Goal: Information Seeking & Learning: Learn about a topic

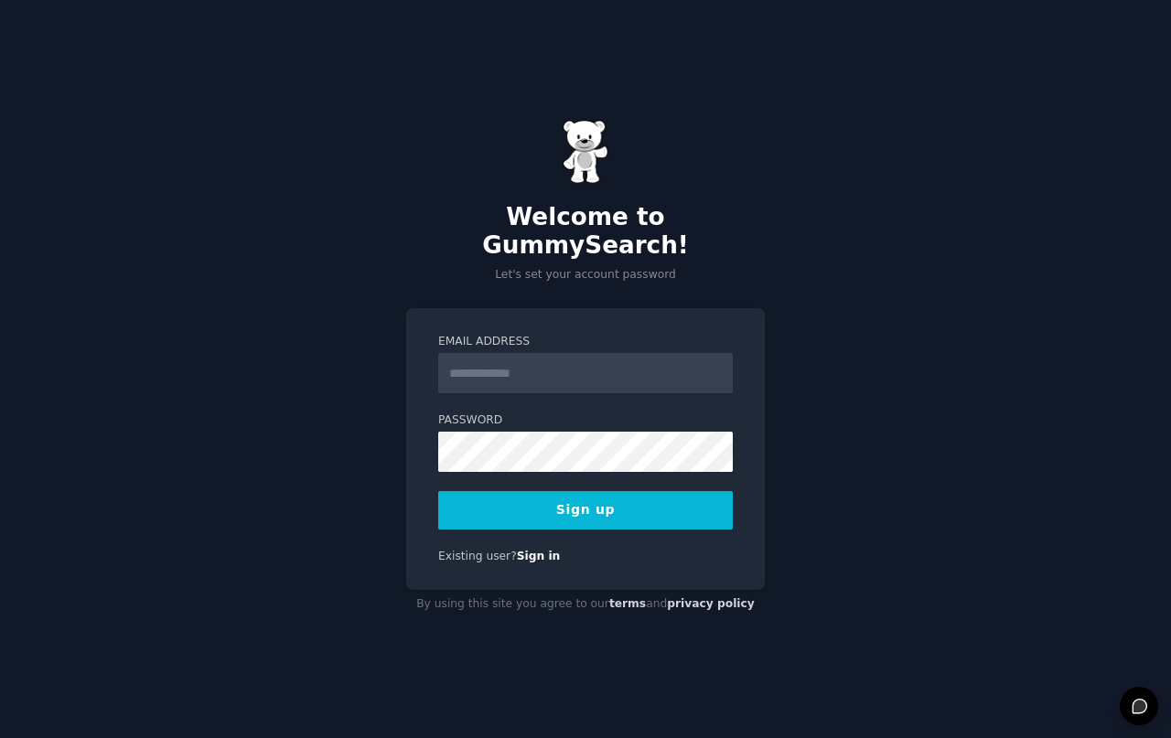
click at [502, 355] on input "Email Address" at bounding box center [585, 373] width 295 height 40
type input "**********"
click at [438, 491] on button "Sign up" at bounding box center [585, 510] width 295 height 38
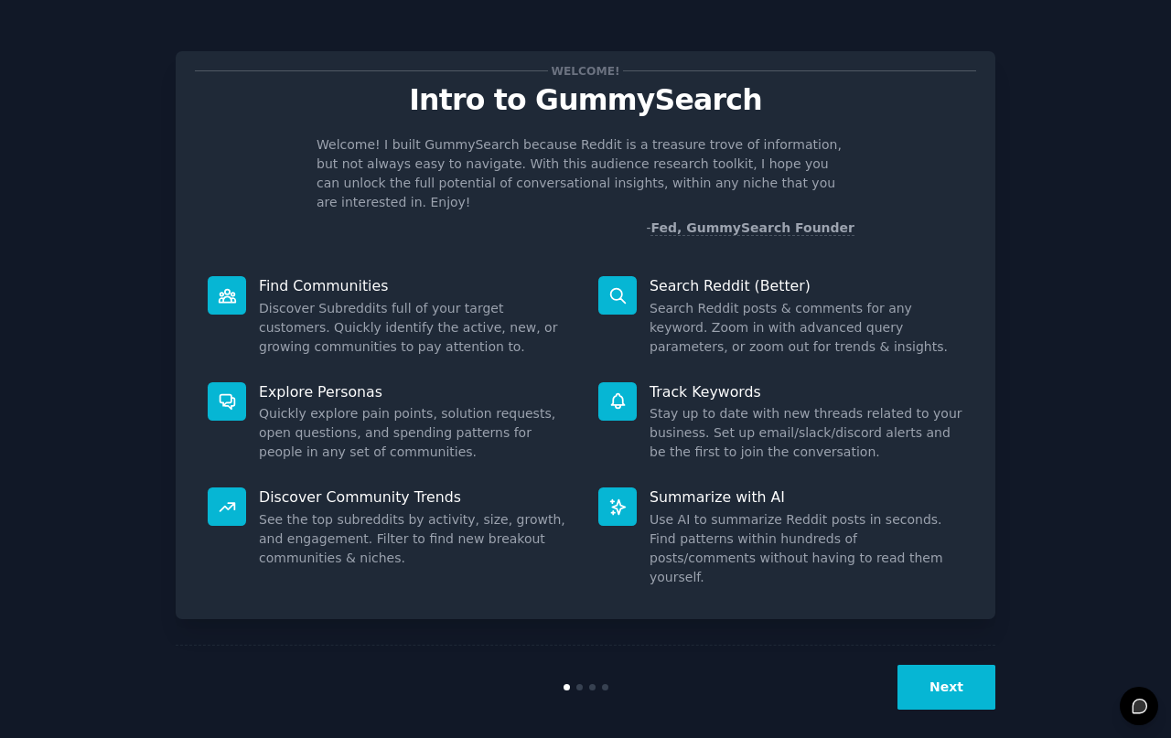
click at [927, 665] on button "Next" at bounding box center [946, 687] width 98 height 45
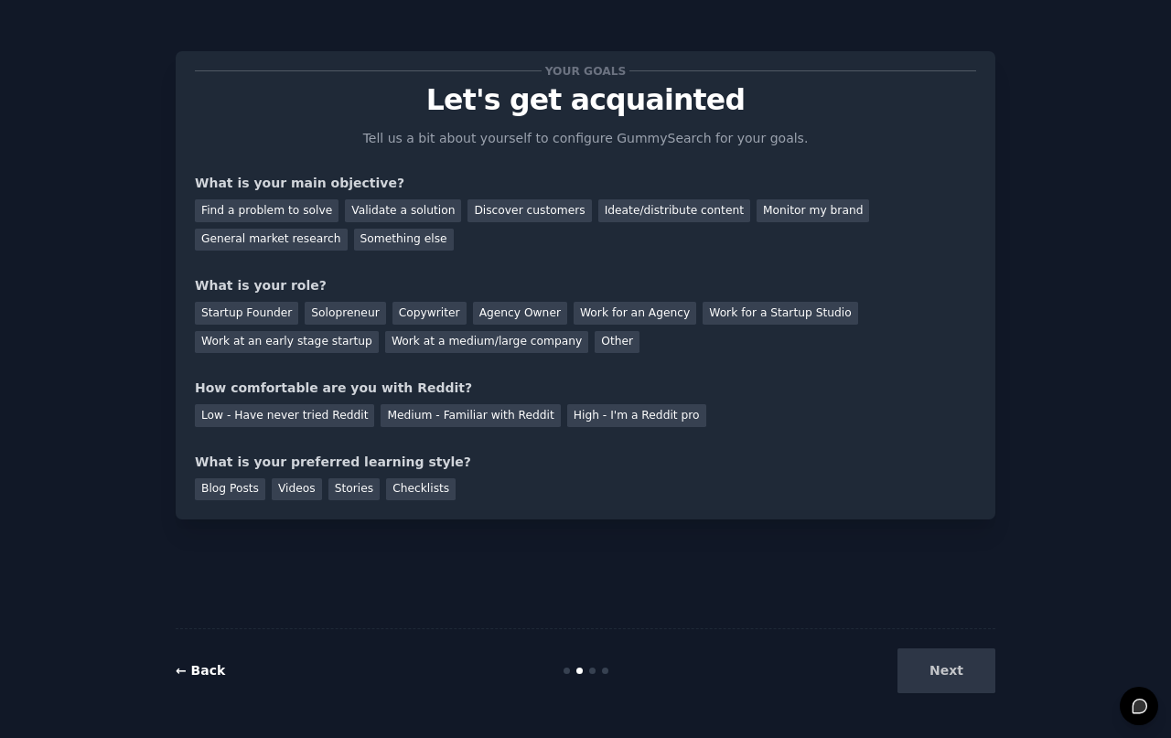
click at [200, 670] on link "← Back" at bounding box center [200, 670] width 49 height 15
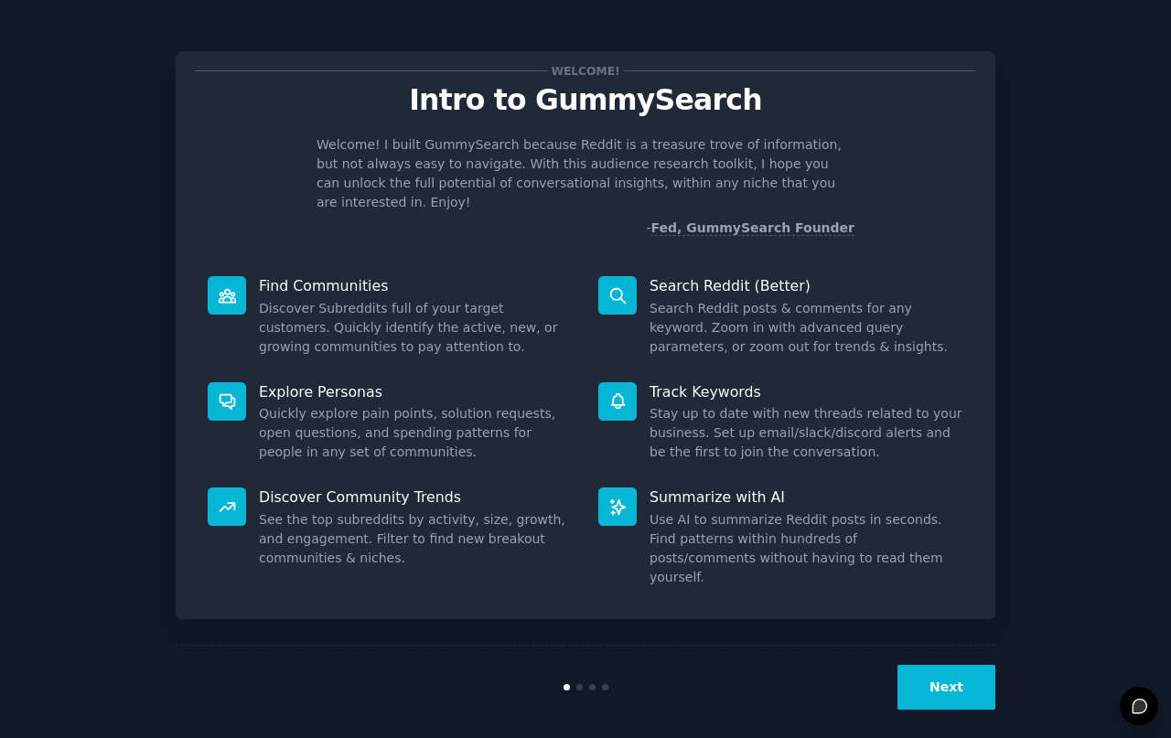
click at [917, 679] on button "Next" at bounding box center [946, 687] width 98 height 45
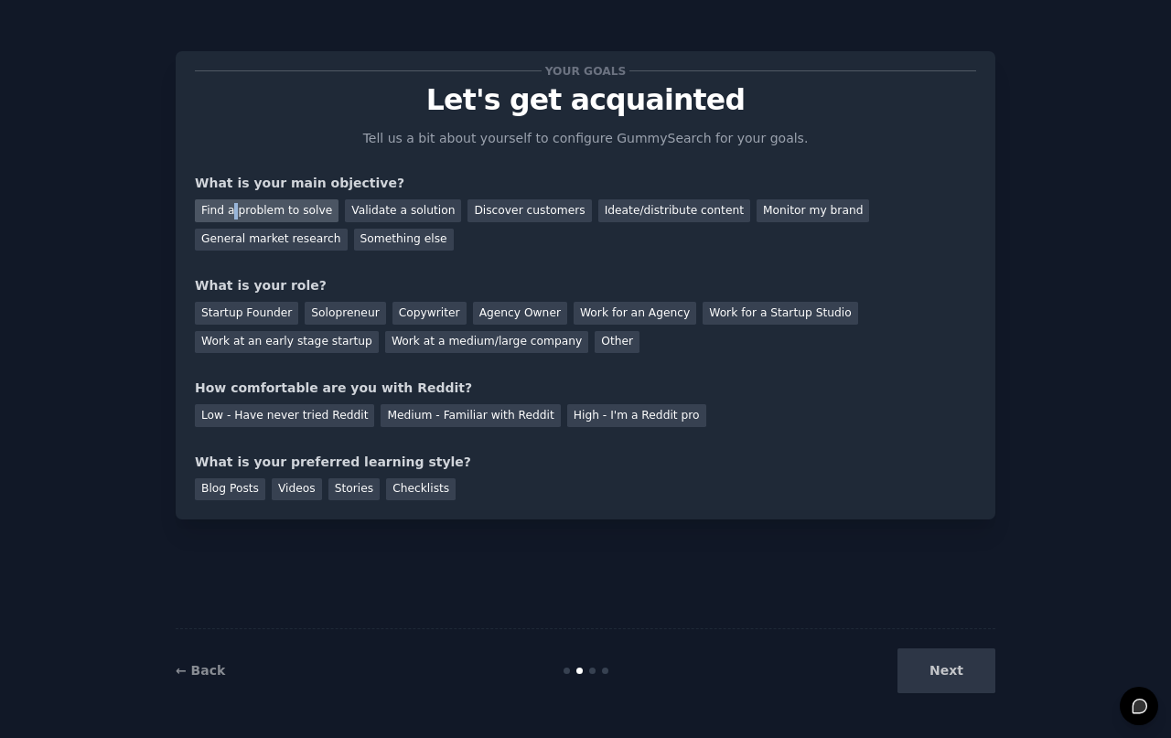
click at [232, 220] on div "Find a problem to solve" at bounding box center [267, 210] width 144 height 23
click at [395, 235] on div "Find a problem to solve Validate a solution Discover customers Ideate/distribut…" at bounding box center [585, 222] width 781 height 58
click at [414, 205] on div "Validate a solution" at bounding box center [403, 210] width 116 height 23
click at [353, 247] on div "Find a problem to solve Validate a solution Discover customers Ideate/distribut…" at bounding box center [585, 222] width 781 height 58
click at [283, 206] on div "Find a problem to solve" at bounding box center [267, 210] width 144 height 23
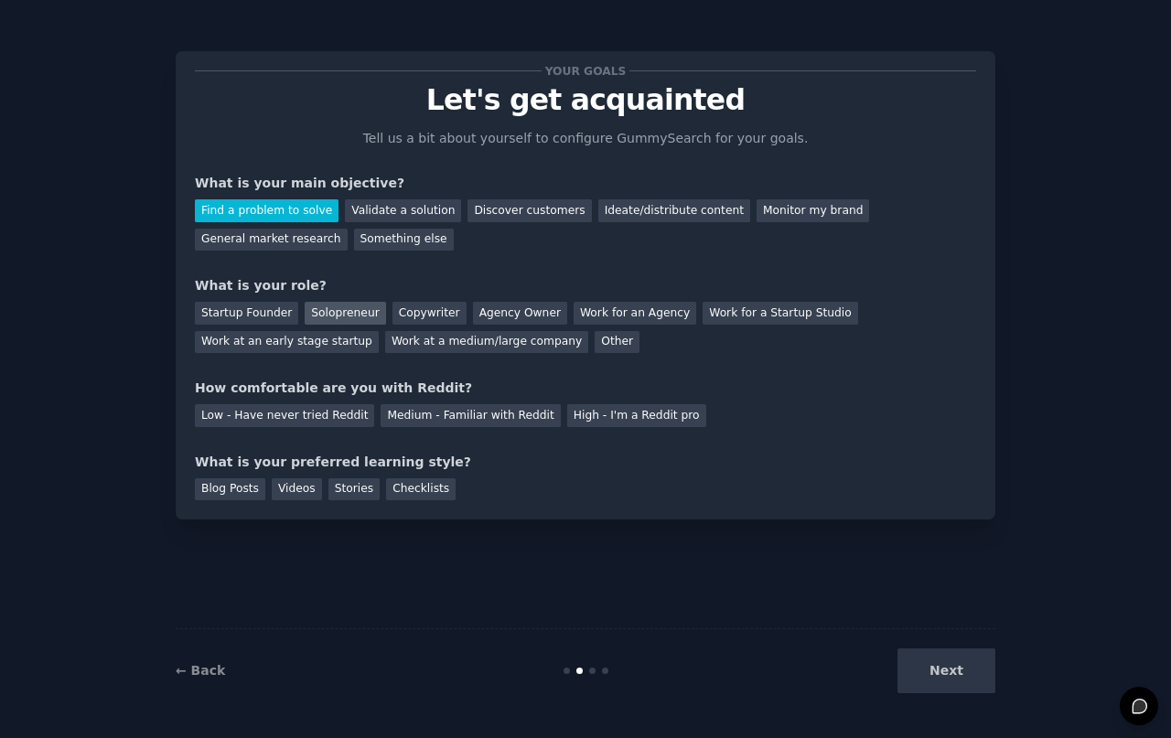
click at [331, 316] on div "Solopreneur" at bounding box center [345, 313] width 80 height 23
click at [401, 412] on div "Medium - Familiar with Reddit" at bounding box center [470, 415] width 179 height 23
click at [291, 498] on div "Videos" at bounding box center [297, 489] width 50 height 23
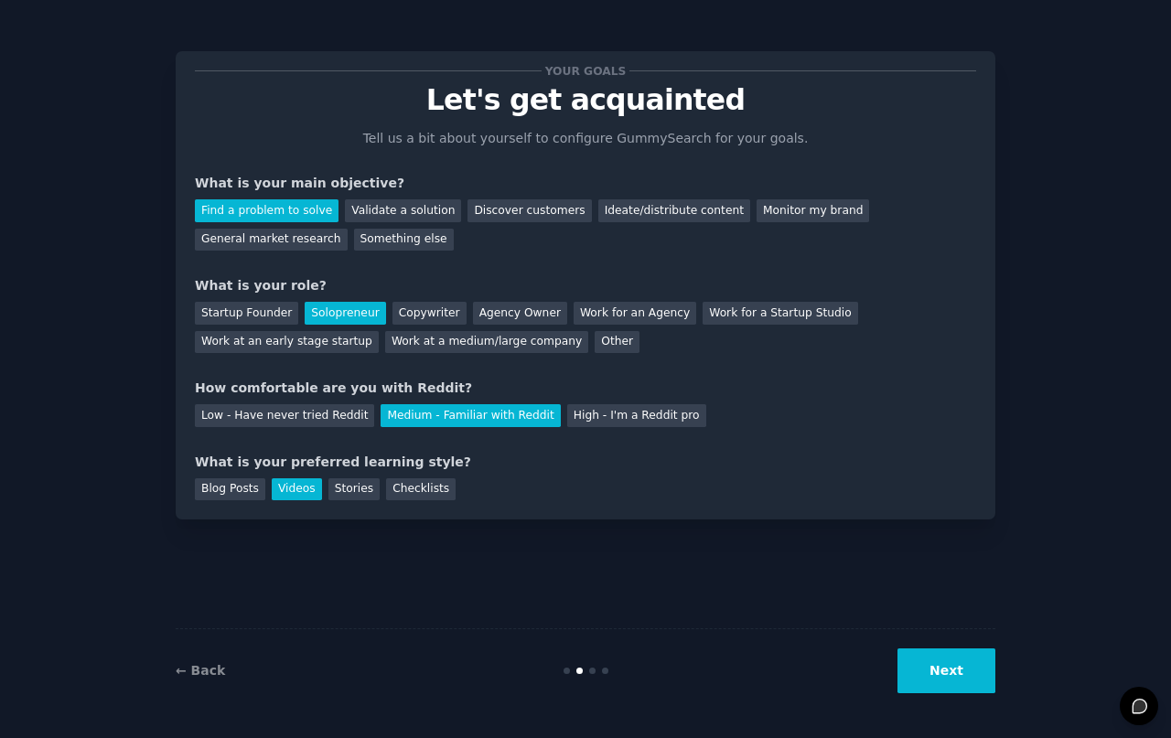
click at [959, 663] on button "Next" at bounding box center [946, 670] width 98 height 45
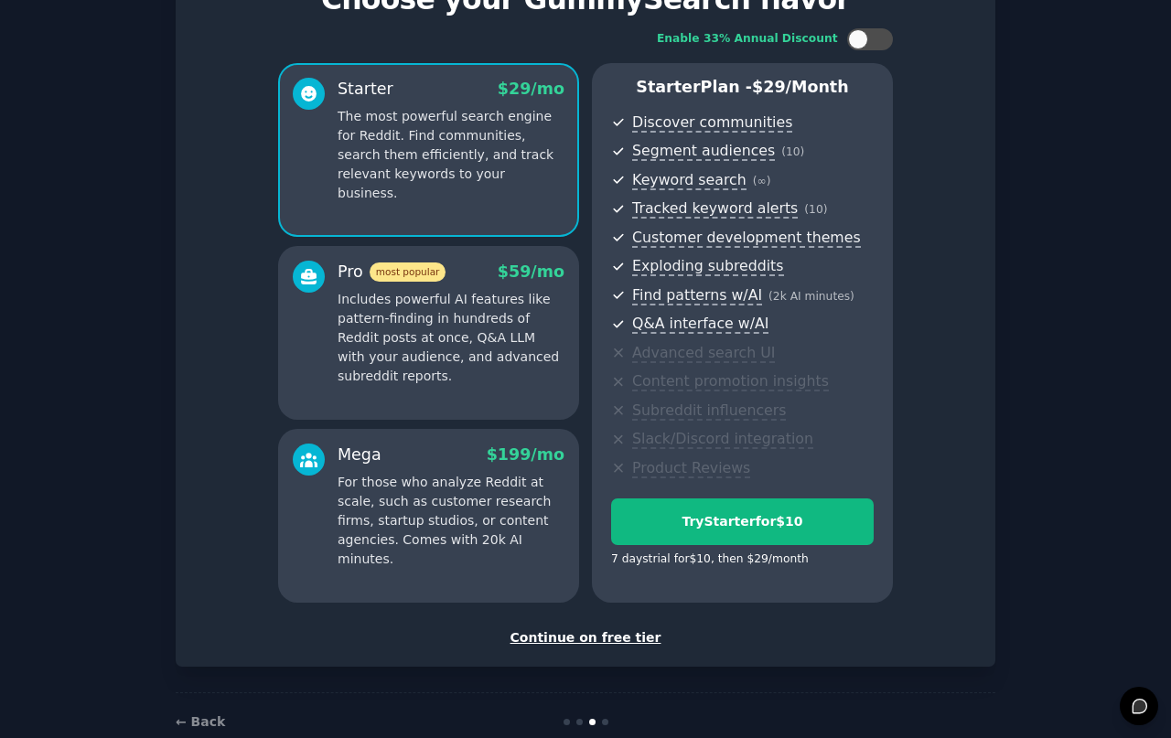
scroll to position [138, 0]
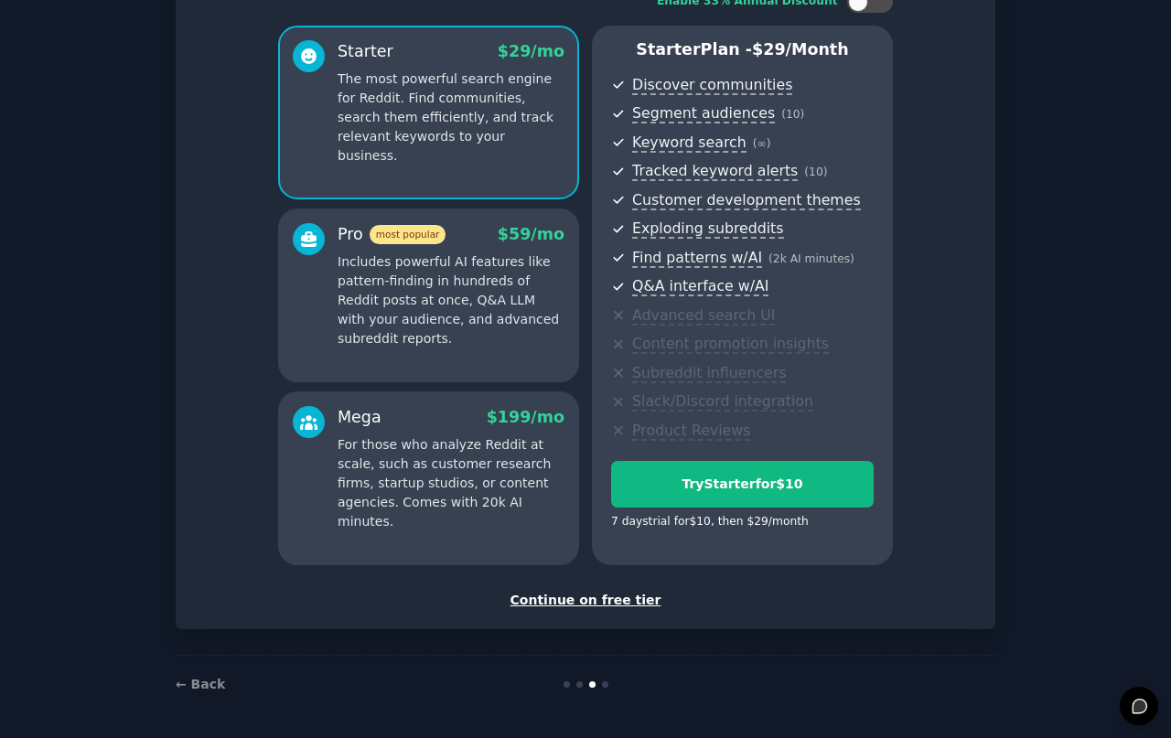
click at [583, 602] on div "Continue on free tier" at bounding box center [585, 600] width 781 height 19
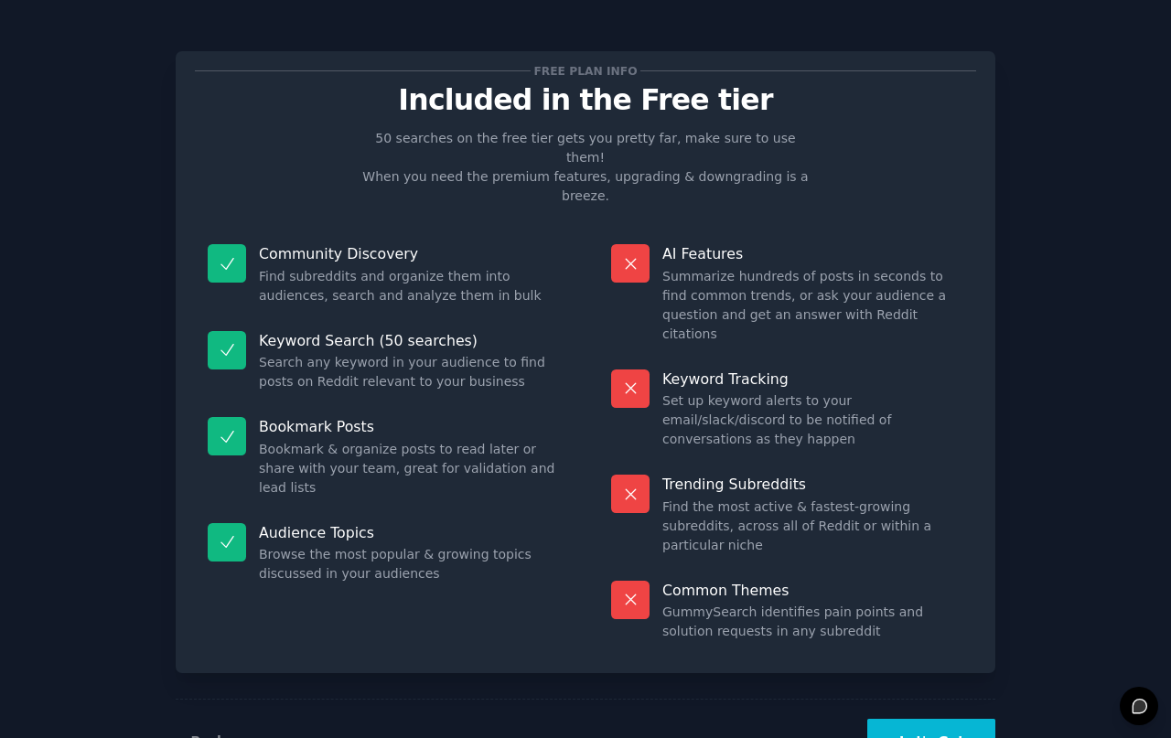
click at [970, 719] on button "Let's Go!" at bounding box center [931, 741] width 128 height 45
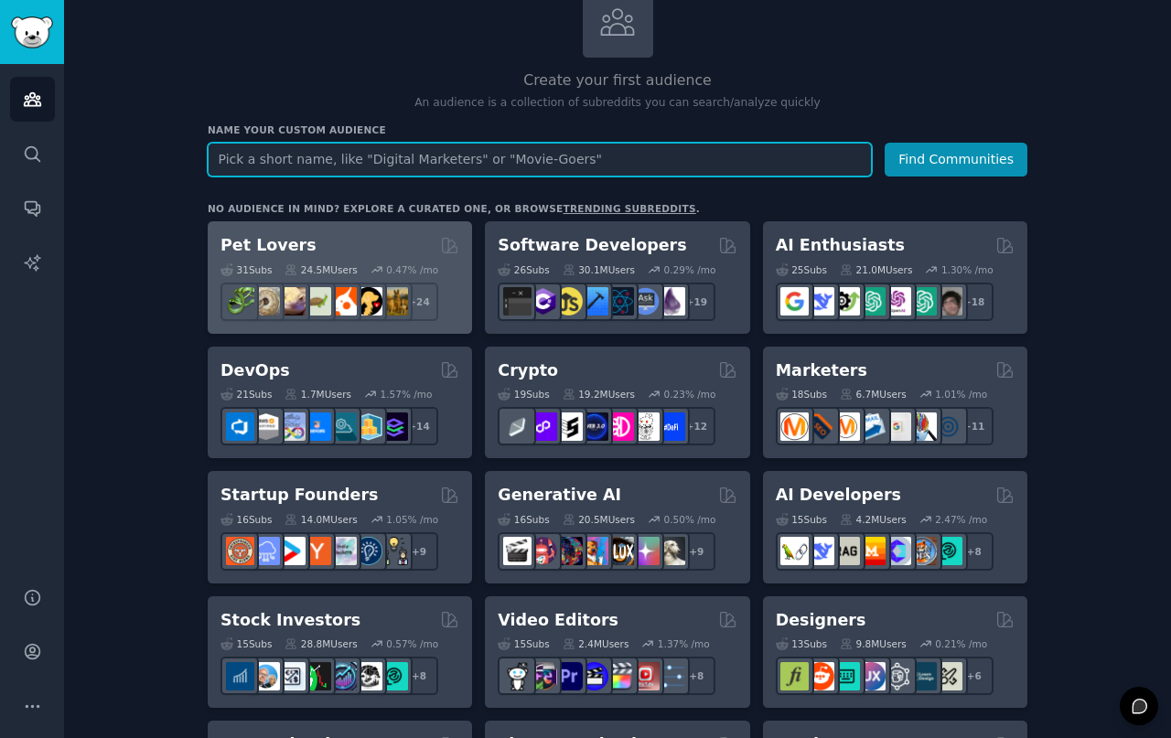
scroll to position [303, 0]
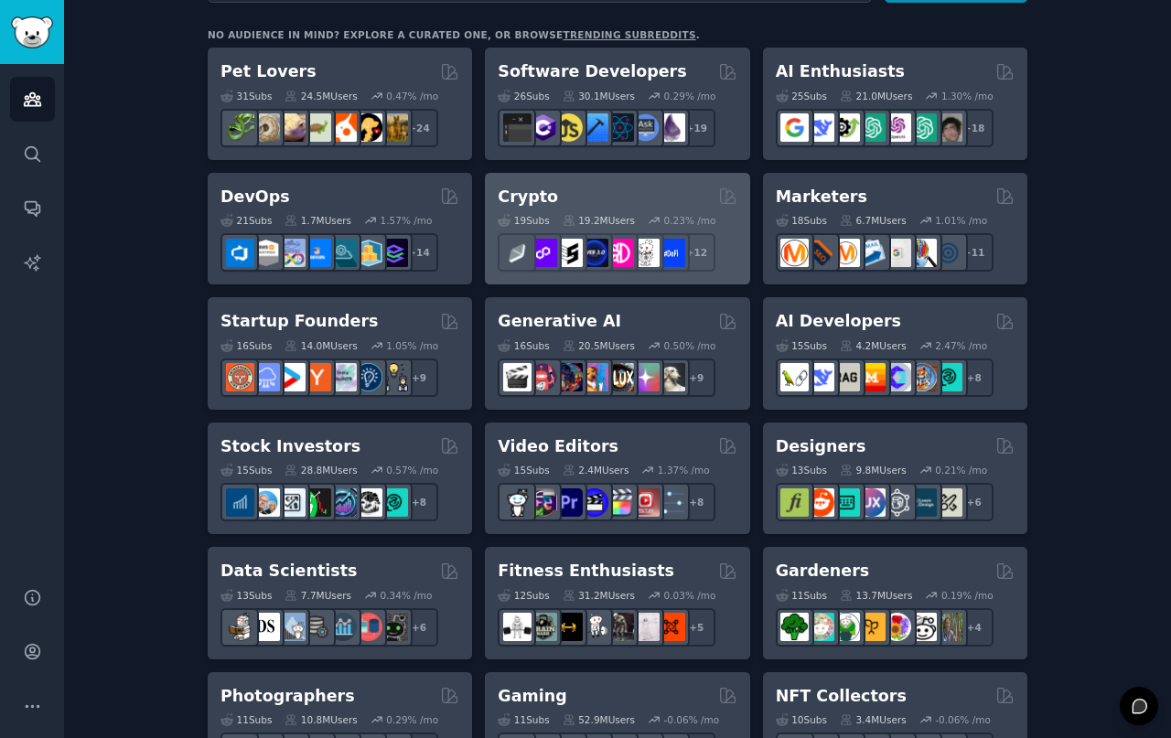
click at [654, 195] on div "Crypto" at bounding box center [617, 197] width 239 height 23
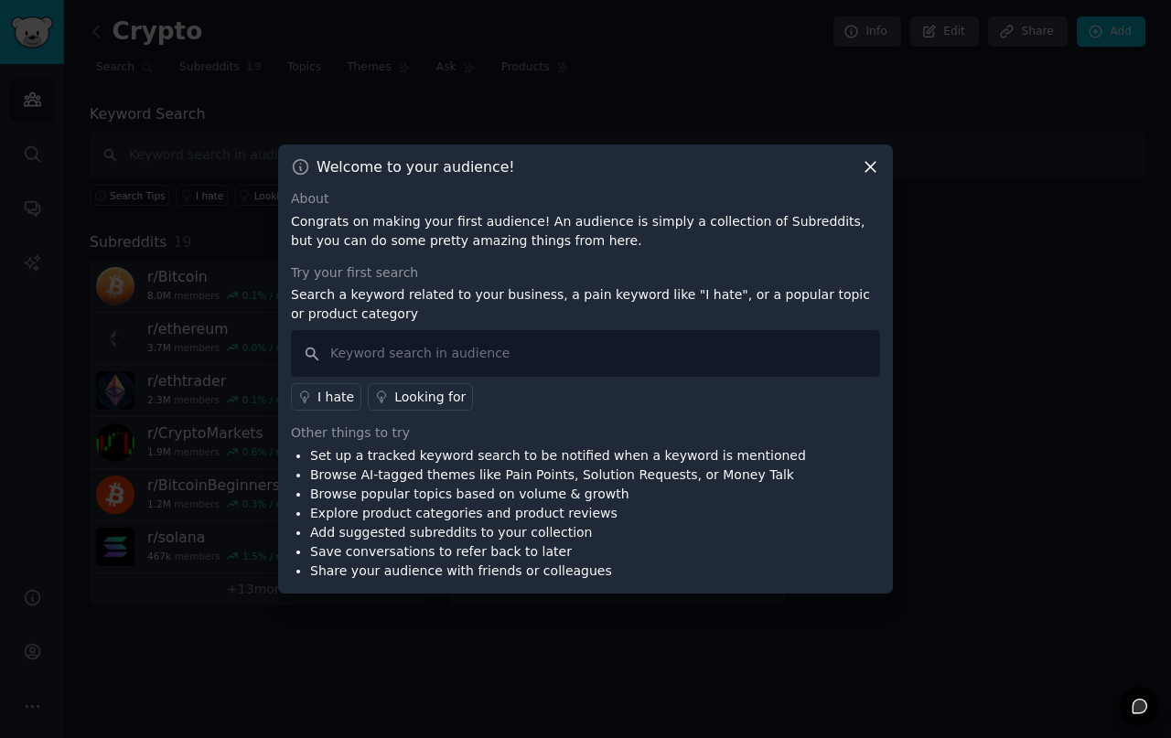
click at [874, 163] on icon at bounding box center [870, 168] width 10 height 10
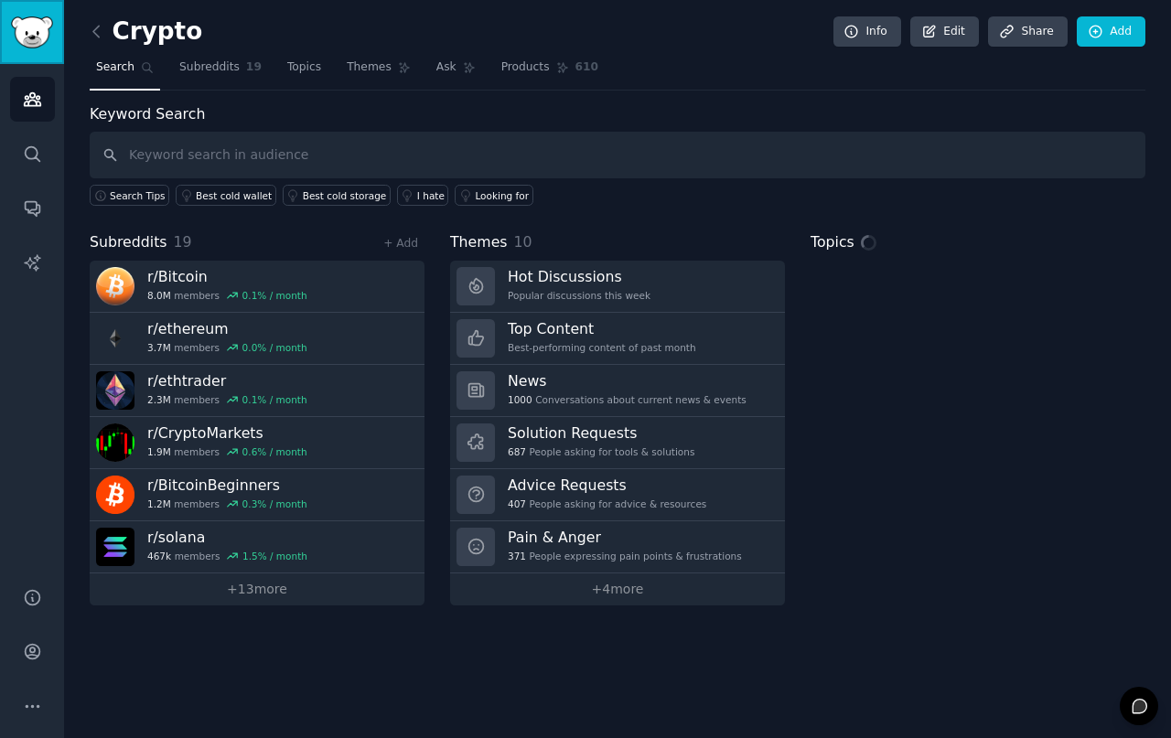
click at [36, 31] on img "Sidebar" at bounding box center [32, 32] width 42 height 32
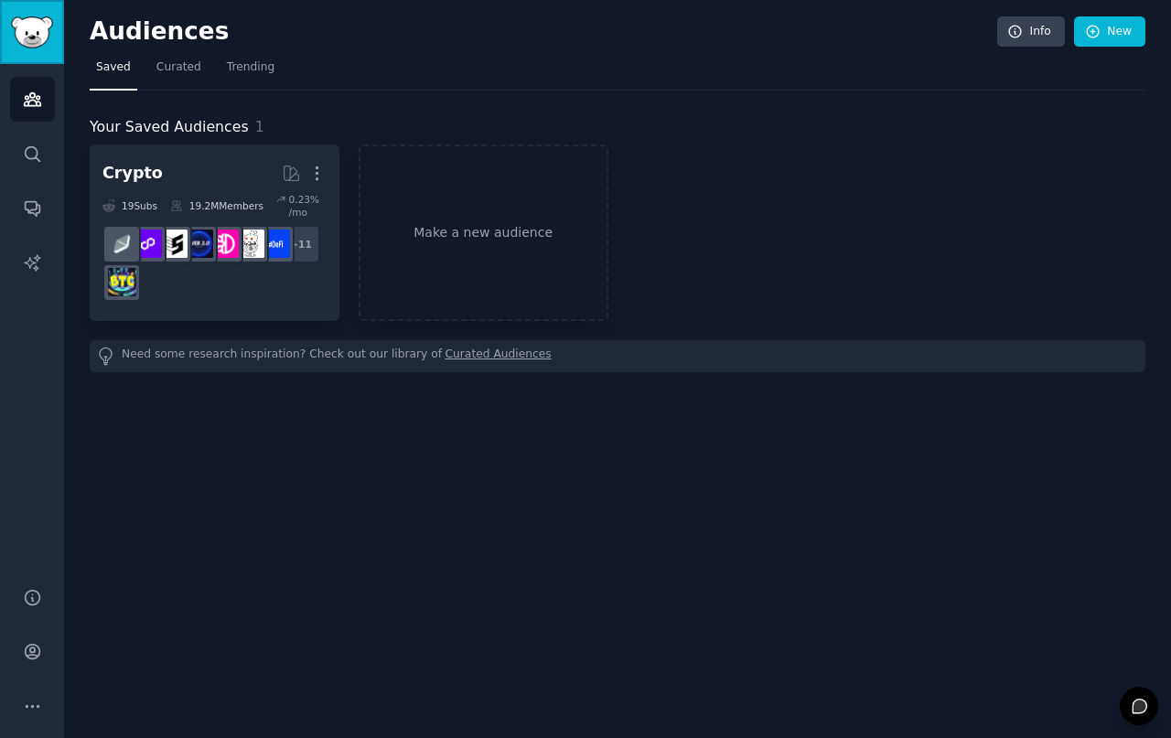
click at [39, 17] on img "Sidebar" at bounding box center [32, 32] width 42 height 32
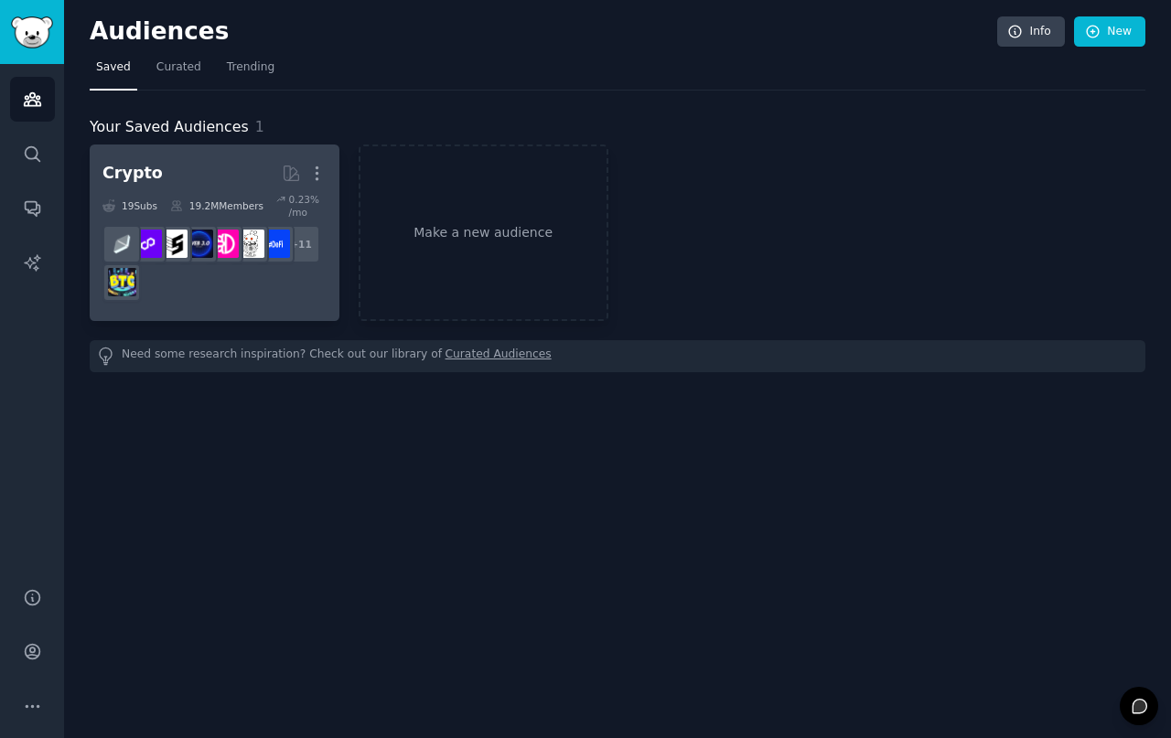
click at [204, 161] on h2 "Crypto More" at bounding box center [214, 173] width 224 height 32
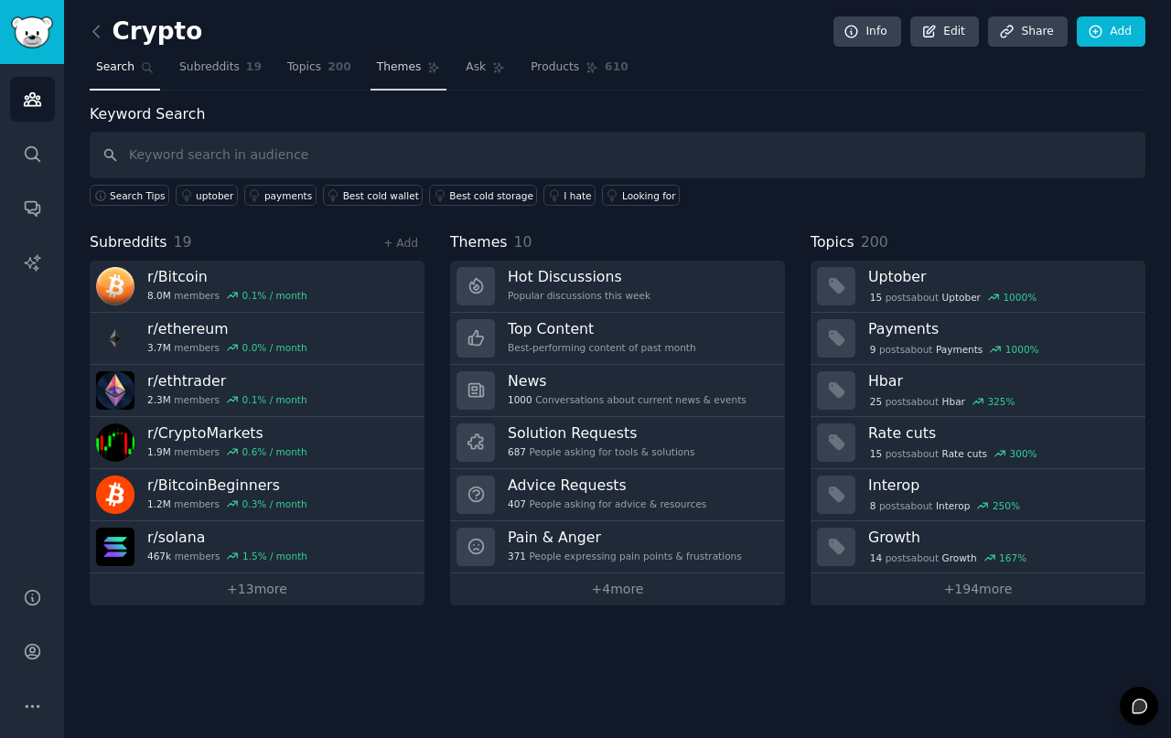
click at [384, 77] on link "Themes" at bounding box center [408, 72] width 77 height 38
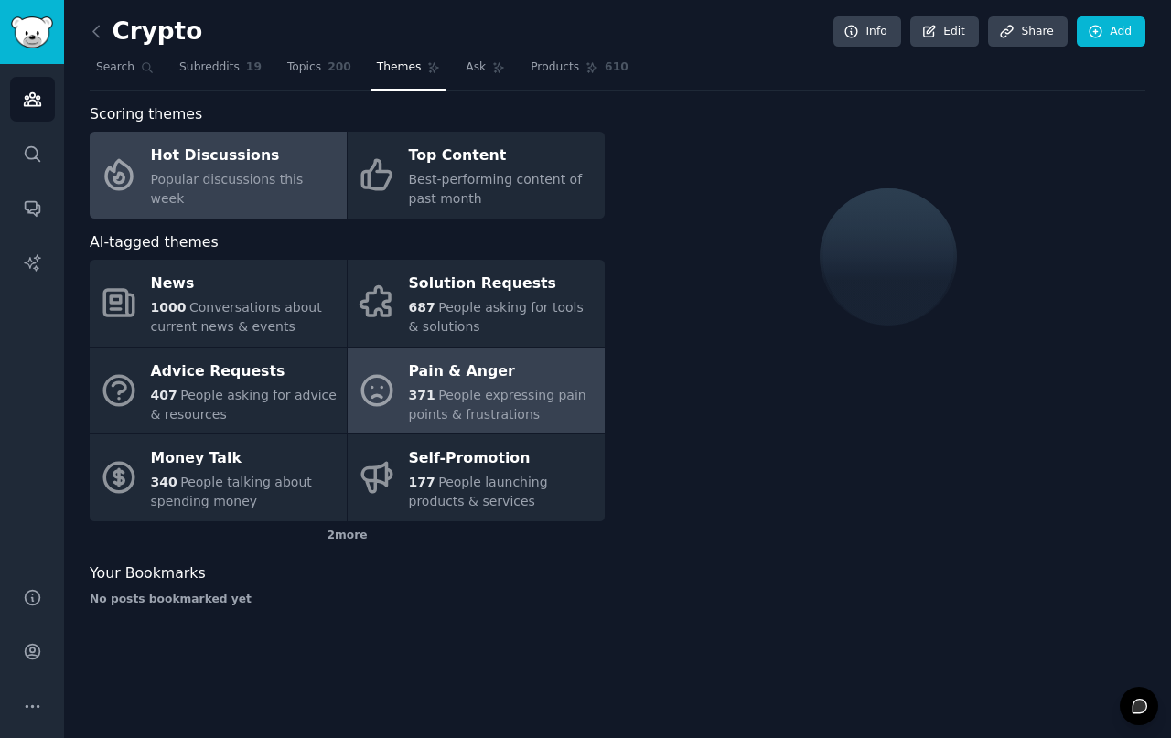
click at [482, 393] on span "People expressing pain points & frustrations" at bounding box center [497, 405] width 177 height 34
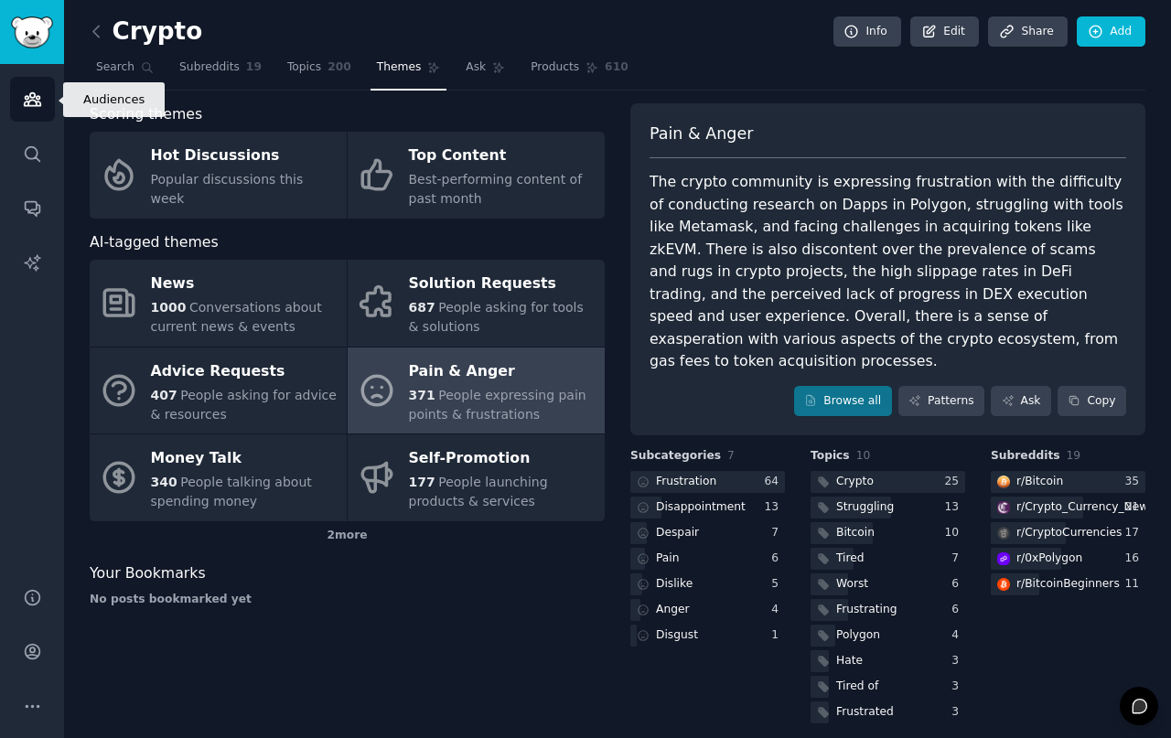
click at [31, 101] on icon "Sidebar" at bounding box center [32, 99] width 16 height 13
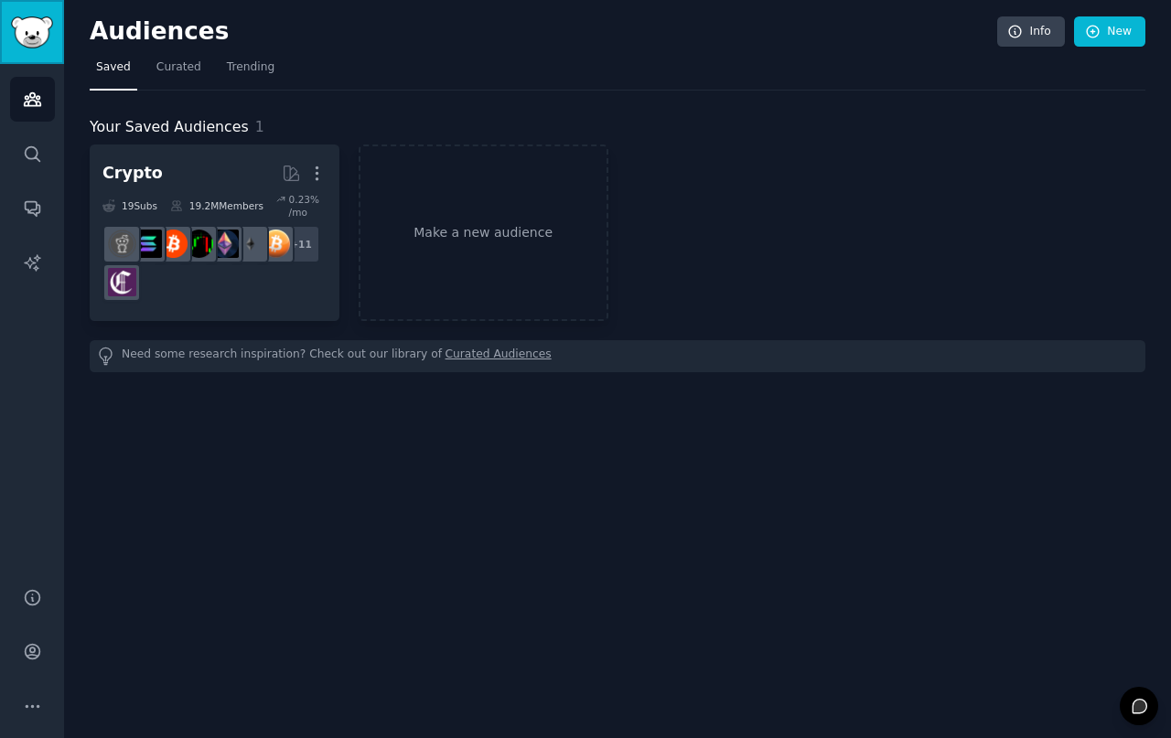
click at [36, 27] on img "Sidebar" at bounding box center [32, 32] width 42 height 32
click at [470, 236] on link "Make a new audience" at bounding box center [484, 233] width 250 height 177
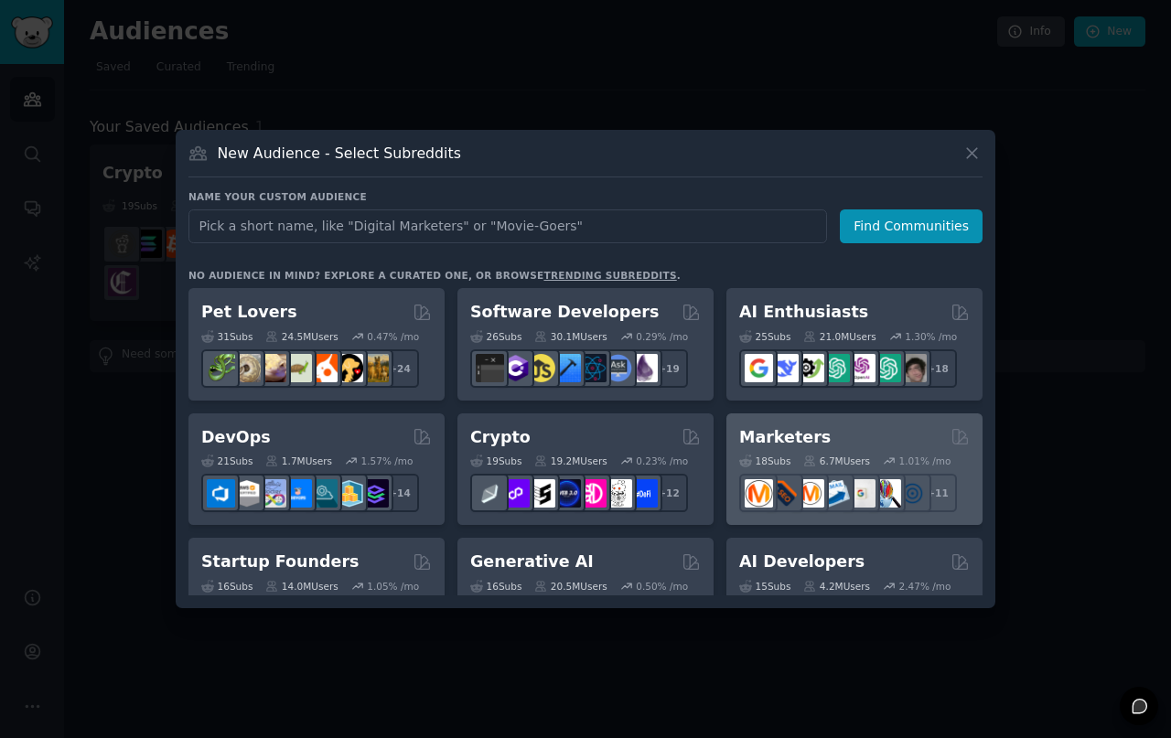
click at [798, 430] on h2 "Marketers" at bounding box center [784, 437] width 91 height 23
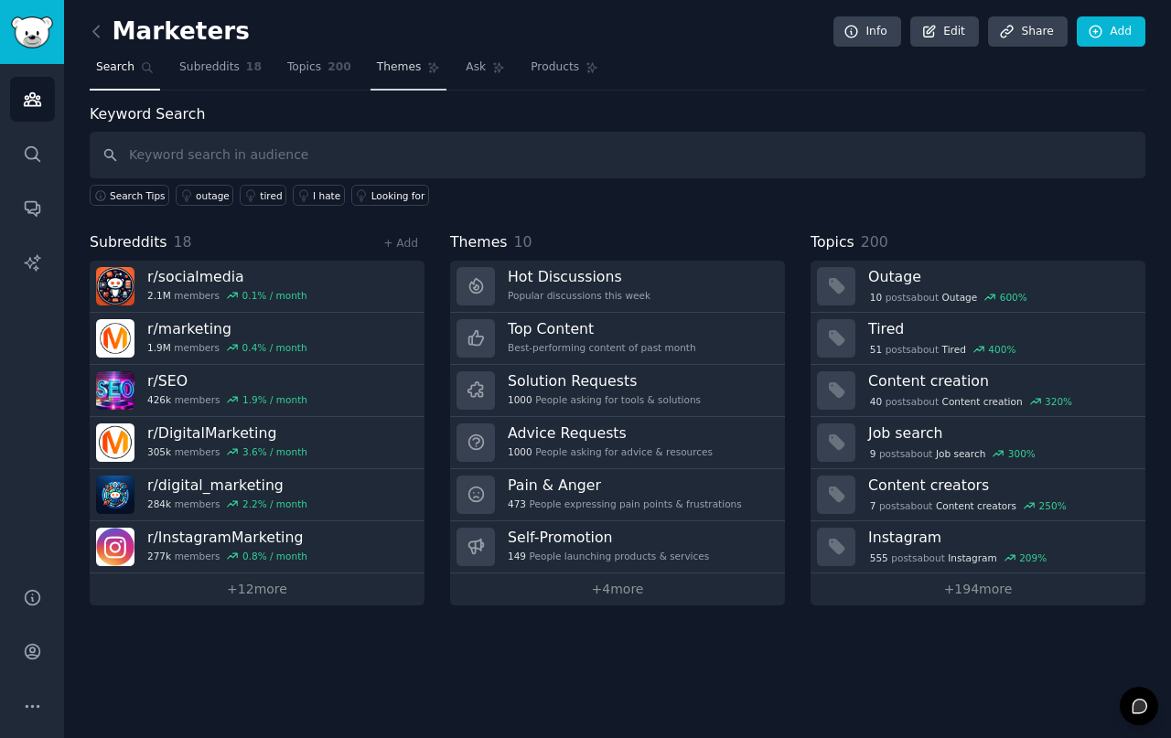
click at [373, 59] on link "Themes" at bounding box center [408, 72] width 77 height 38
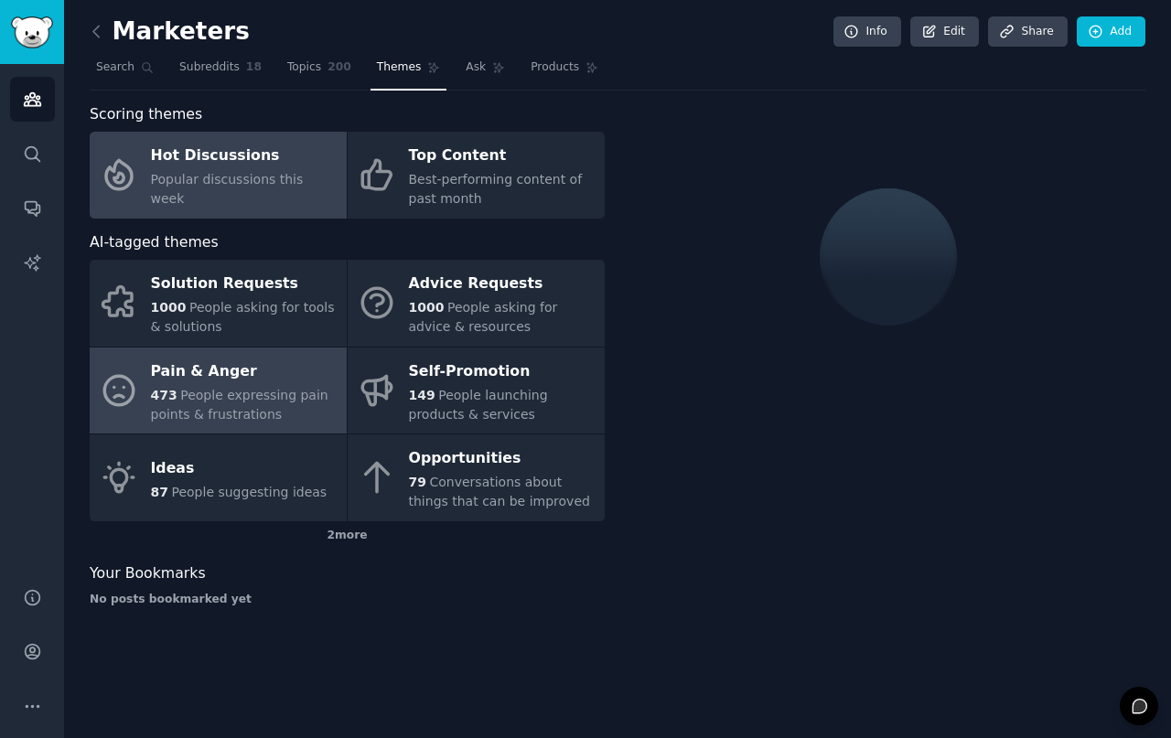
click at [207, 370] on div "Pain & Anger" at bounding box center [244, 371] width 187 height 29
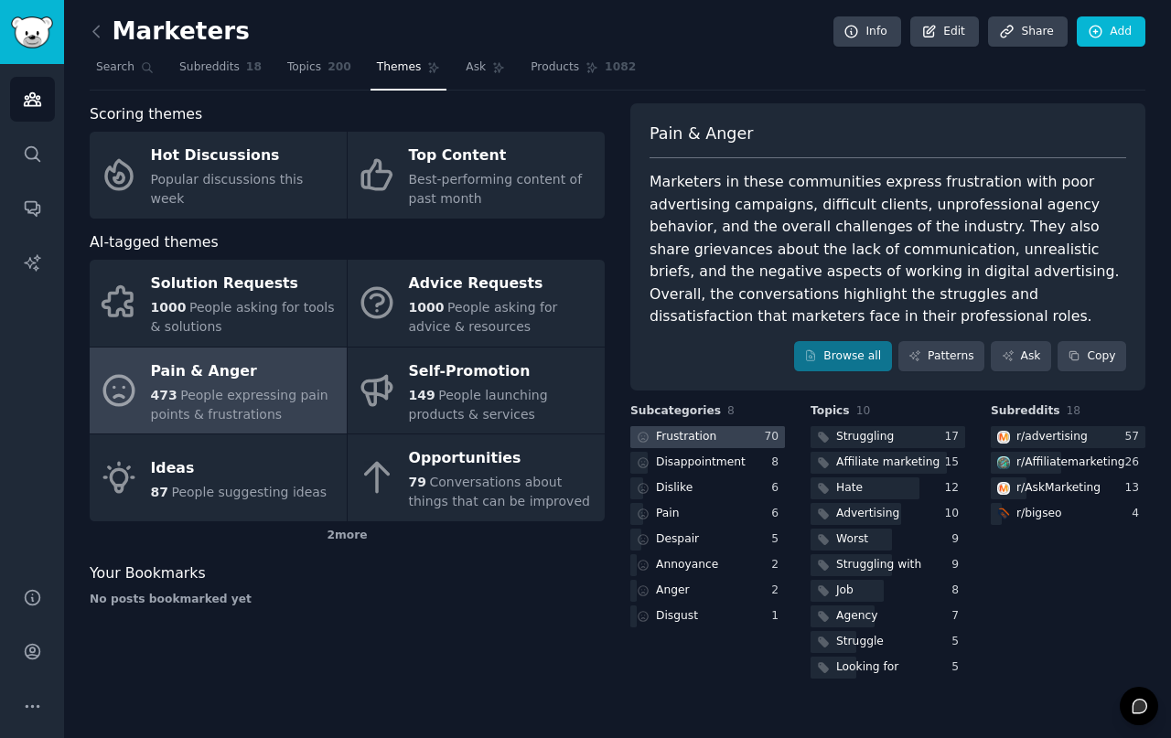
click at [689, 429] on div "Frustration" at bounding box center [686, 437] width 60 height 16
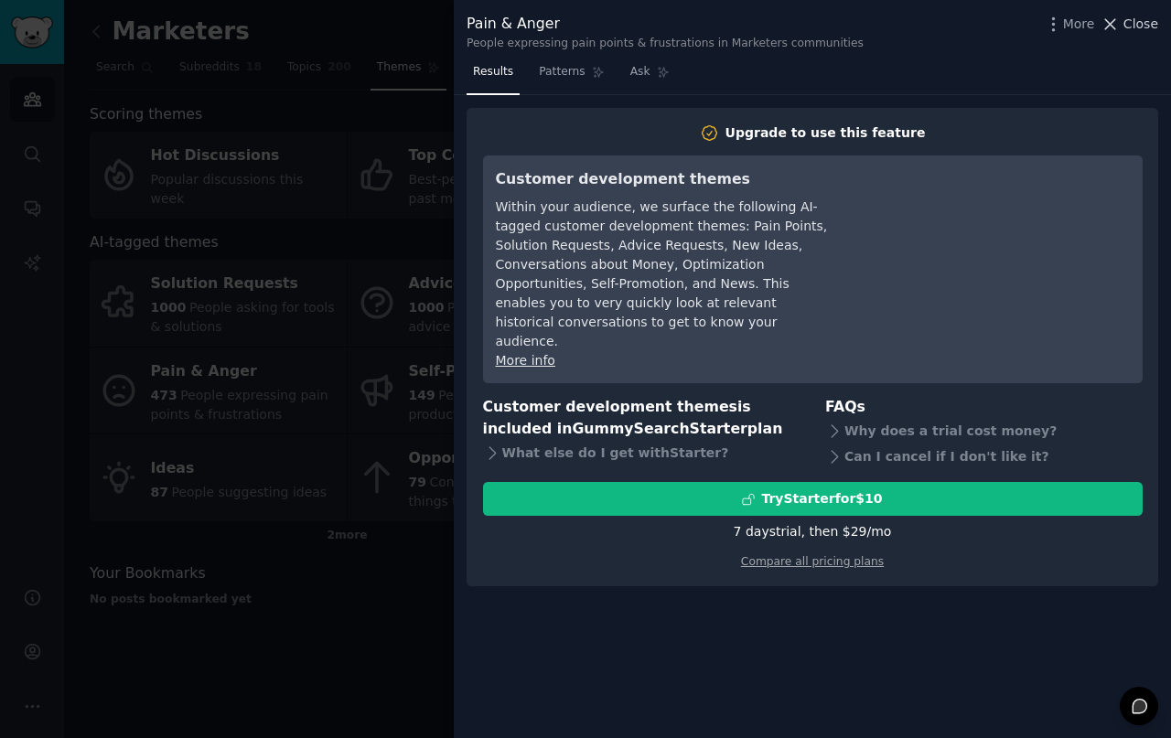
click at [1129, 16] on span "Close" at bounding box center [1140, 24] width 35 height 19
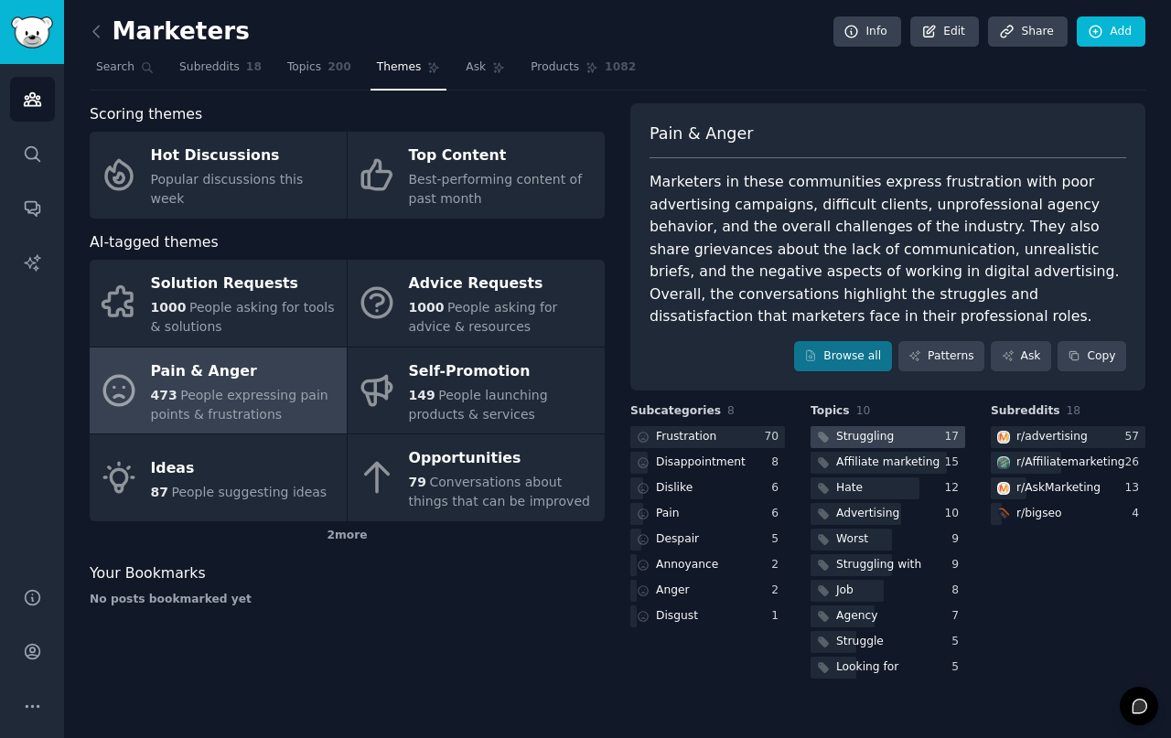
click at [865, 429] on div "Struggling" at bounding box center [865, 437] width 58 height 16
